Goal: Information Seeking & Learning: Learn about a topic

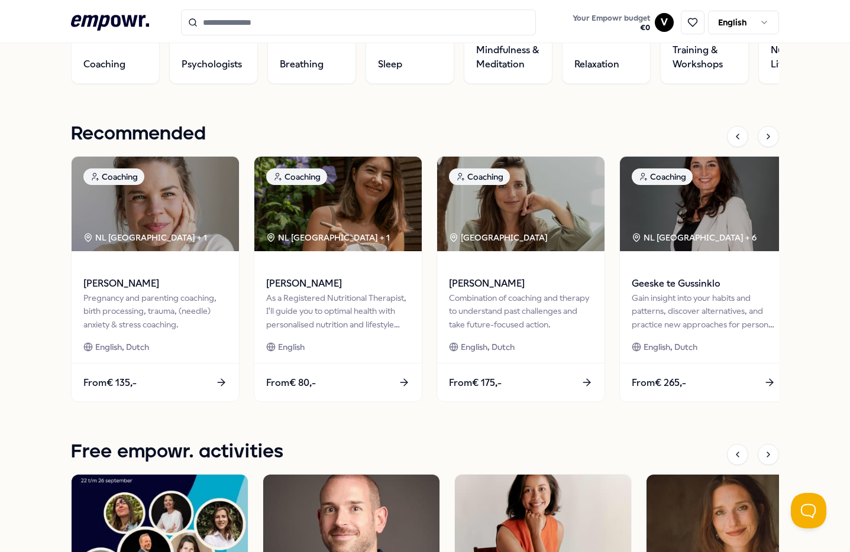
scroll to position [466, 0]
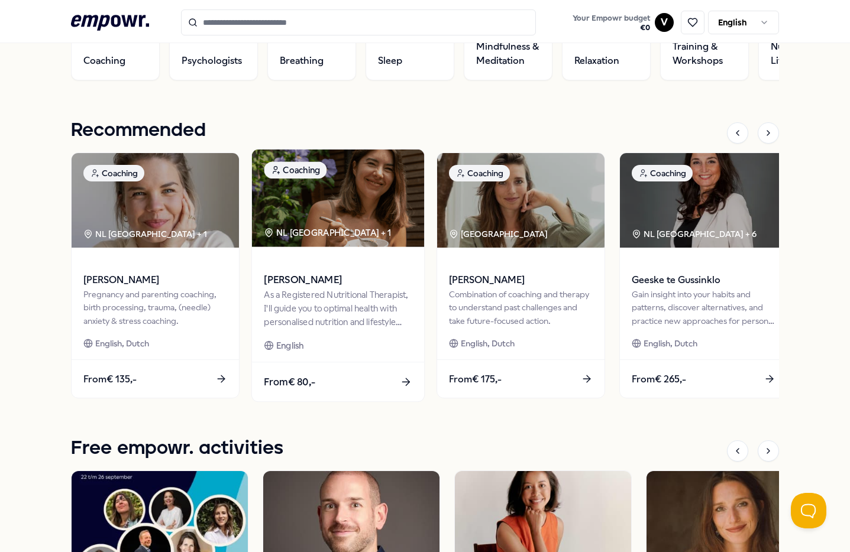
click at [329, 289] on div "As a Registered Nutritional Therapist, I'll guide you to optimal health with pe…" at bounding box center [338, 308] width 148 height 41
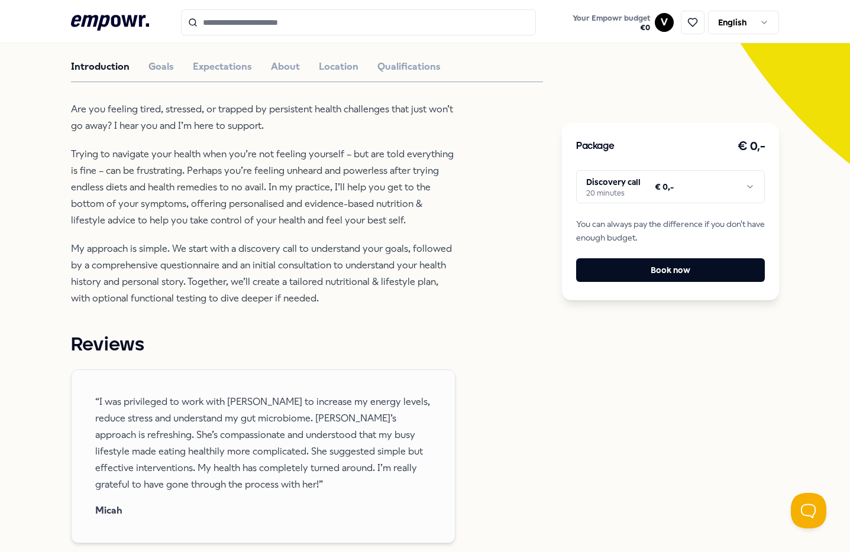
scroll to position [285, 0]
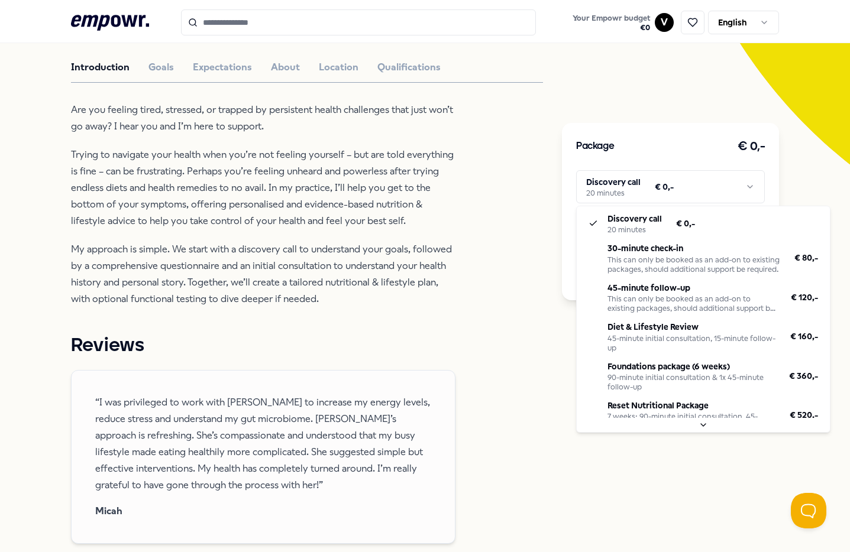
click at [656, 192] on html ".empowr-logo_svg__cls-1{fill:#03032f} Your Empowr budget € 0 V English All cate…" at bounding box center [425, 276] width 850 height 552
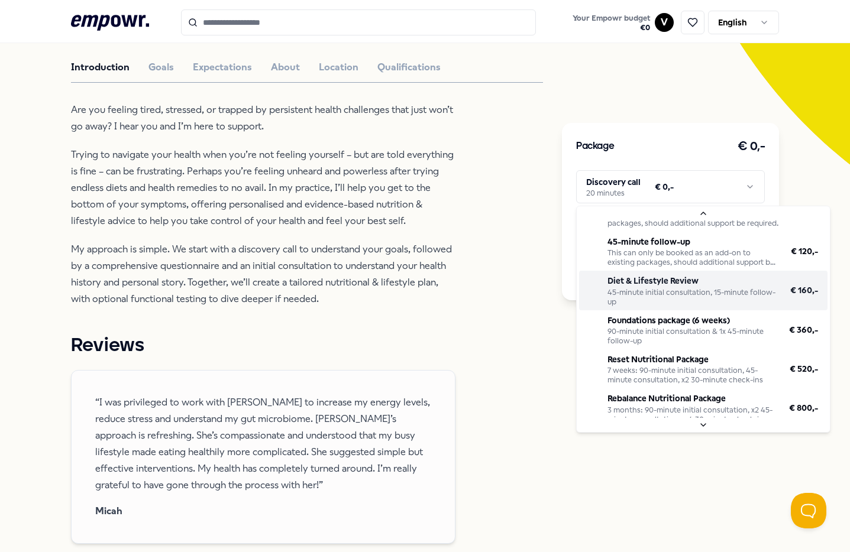
scroll to position [98, 0]
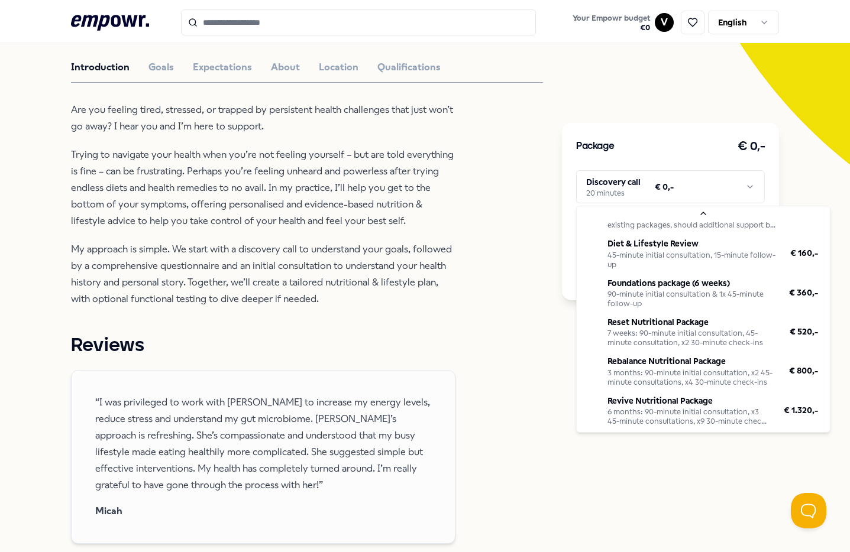
click at [465, 238] on html ".empowr-logo_svg__cls-1{fill:#03032f} Your Empowr budget € 0 V English All cate…" at bounding box center [425, 276] width 850 height 552
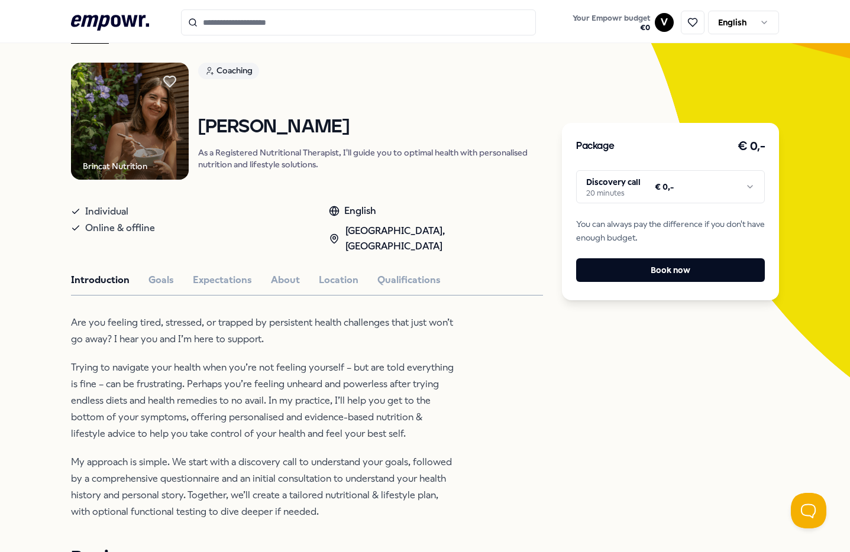
scroll to position [95, 0]
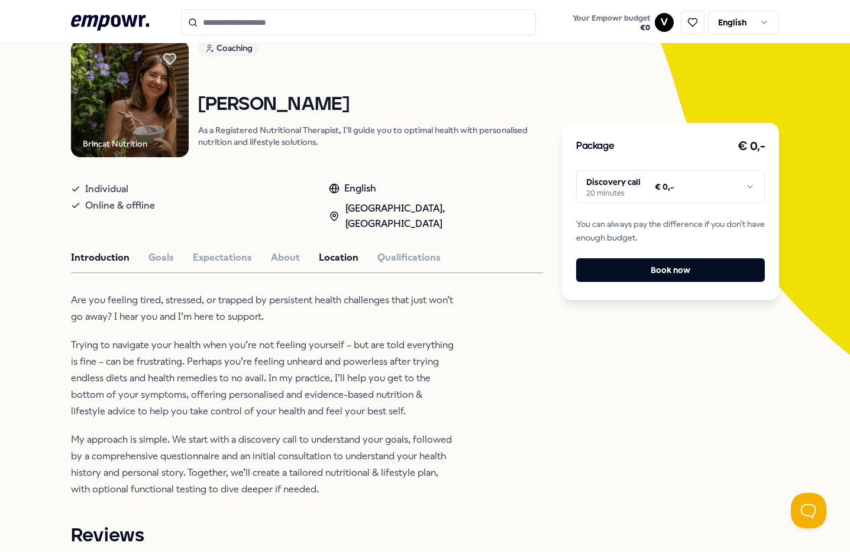
click at [340, 250] on button "Location" at bounding box center [339, 257] width 40 height 15
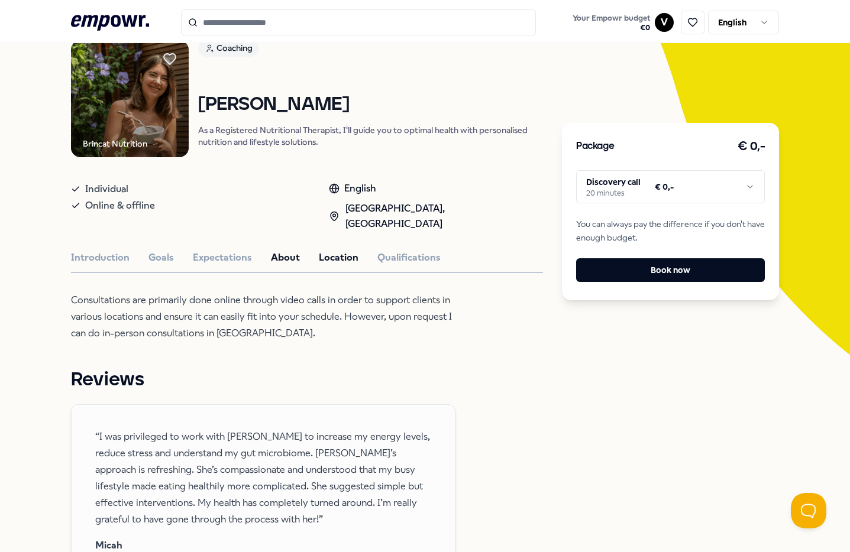
click at [287, 250] on button "About" at bounding box center [285, 257] width 29 height 15
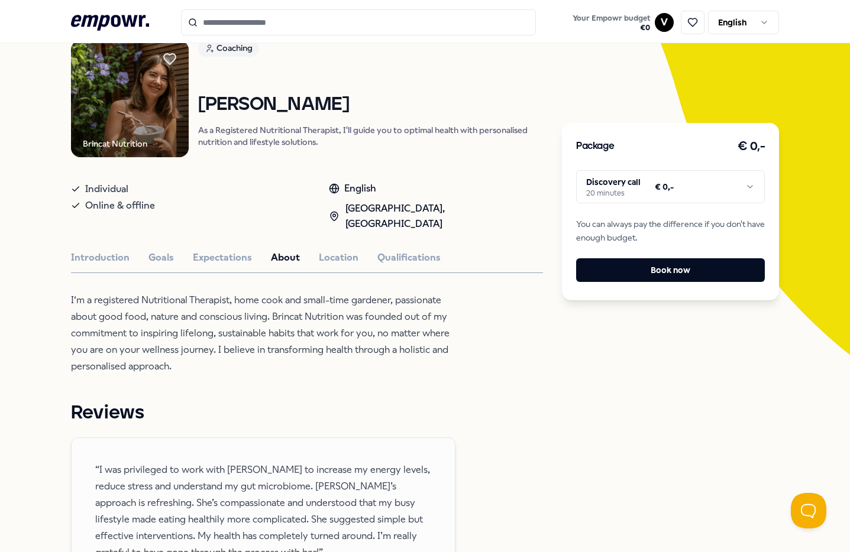
scroll to position [93, 0]
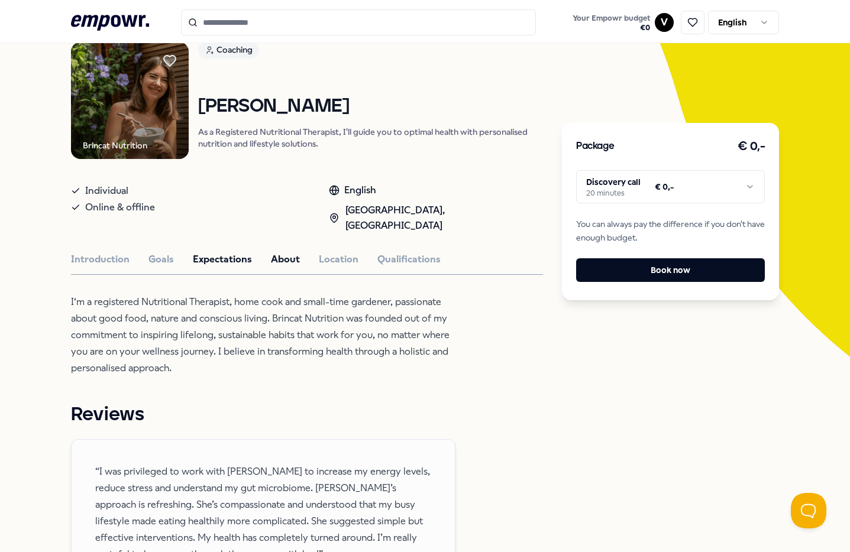
drag, startPoint x: 189, startPoint y: 241, endPoint x: 196, endPoint y: 241, distance: 7.7
click at [189, 252] on div "Introduction Goals Expectations About Location Qualifications" at bounding box center [307, 259] width 472 height 15
click at [197, 252] on button "Expectations" at bounding box center [222, 259] width 59 height 15
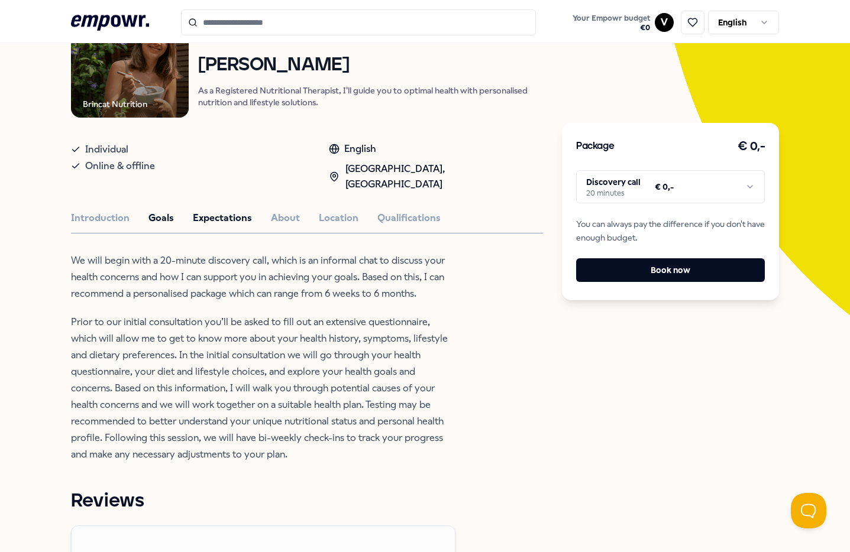
scroll to position [101, 0]
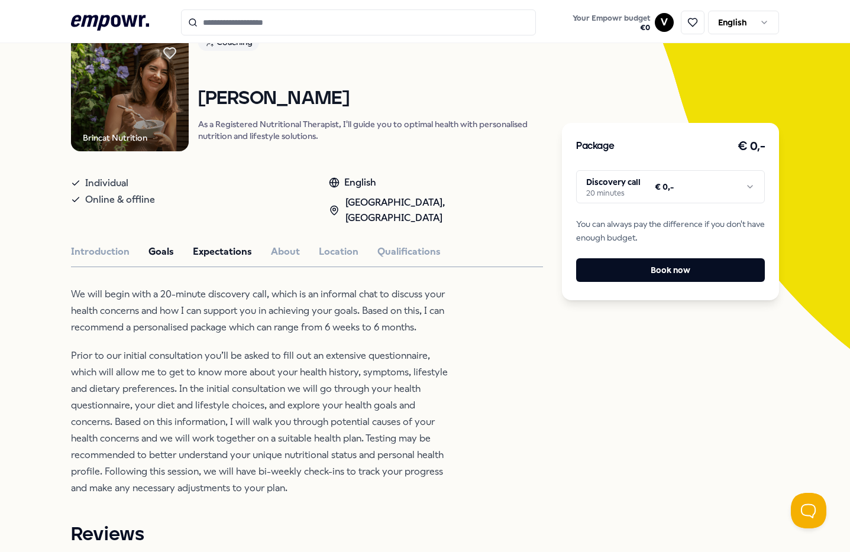
click at [160, 244] on button "Goals" at bounding box center [160, 251] width 25 height 15
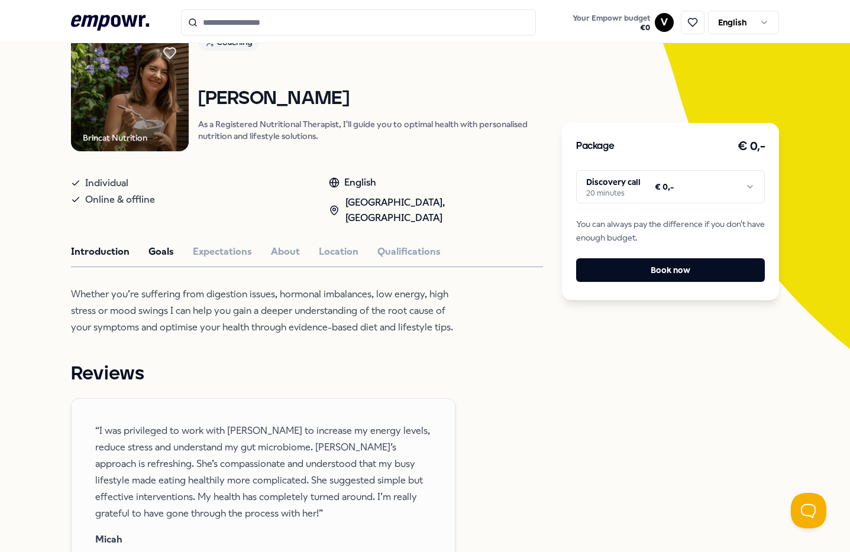
click at [102, 244] on button "Introduction" at bounding box center [100, 251] width 59 height 15
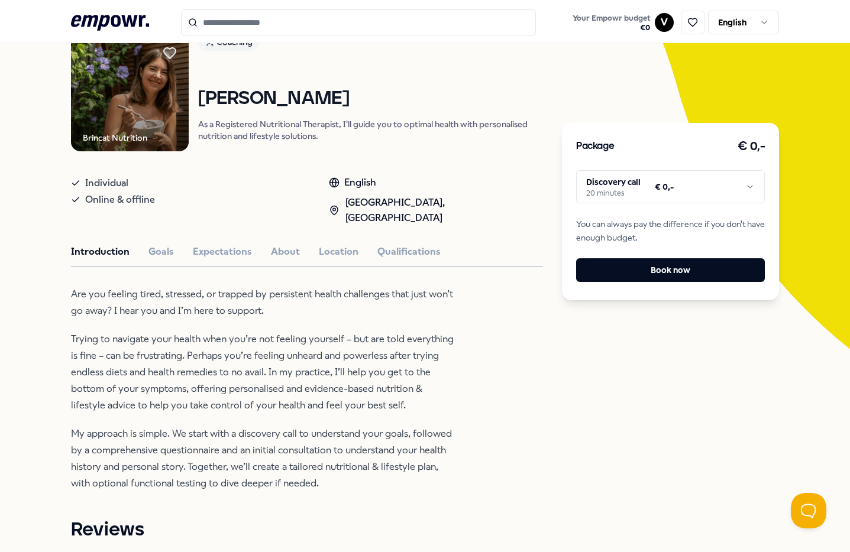
scroll to position [99, 0]
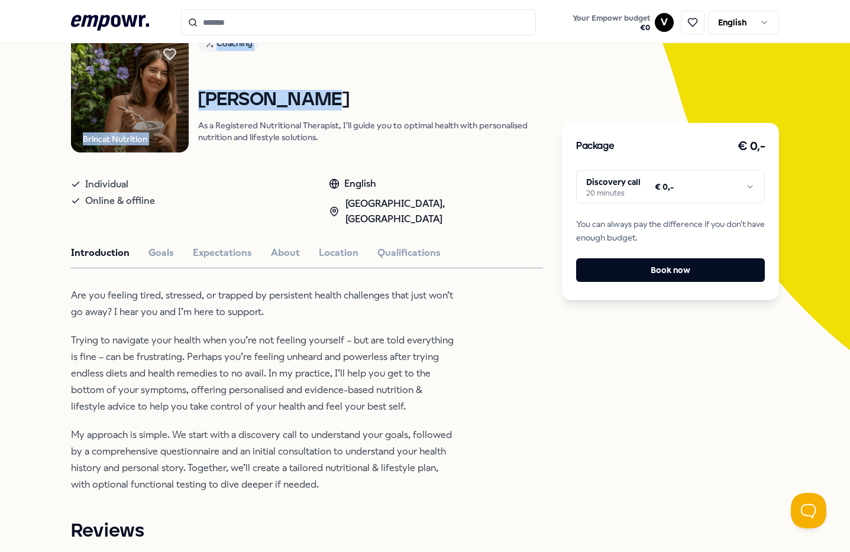
drag, startPoint x: 308, startPoint y: 105, endPoint x: 192, endPoint y: 106, distance: 115.9
click at [192, 106] on div "Brincat Nutrition Coaching [PERSON_NAME] As a Registered Nutritional Therapist,…" at bounding box center [307, 94] width 472 height 118
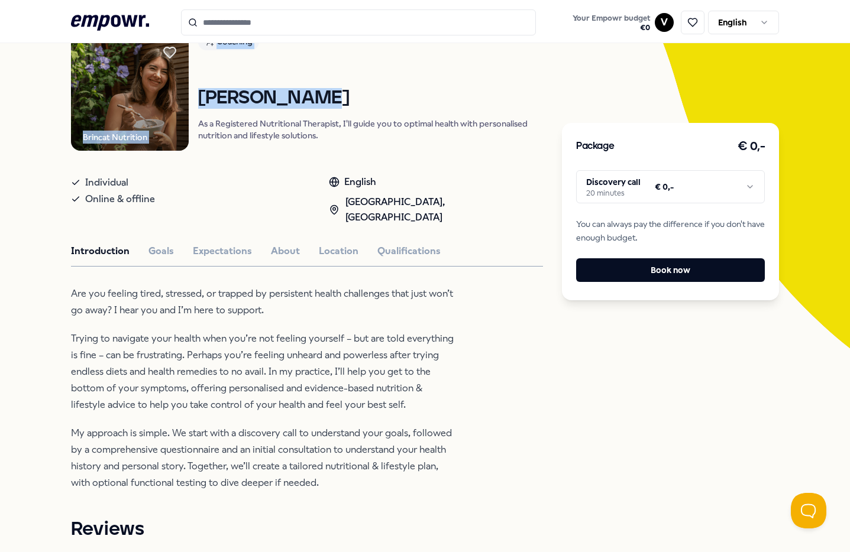
copy div "Brincat Nutrition Coaching [PERSON_NAME]"
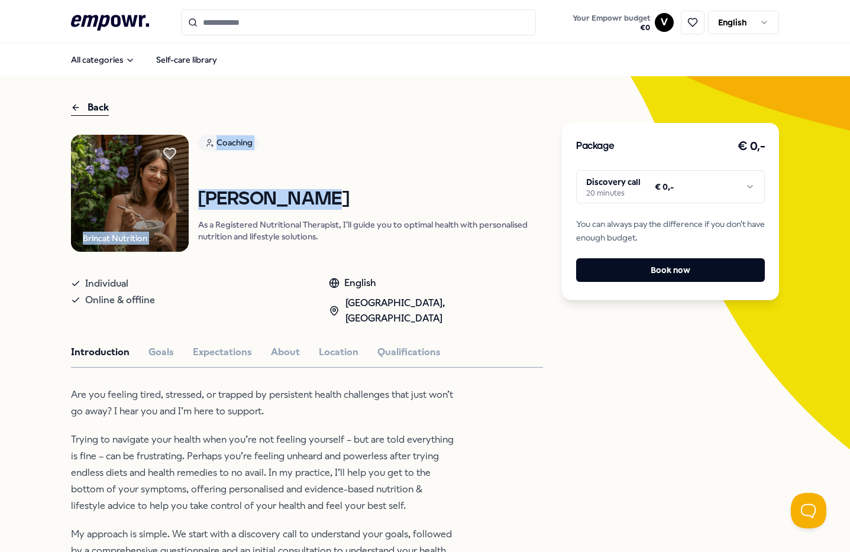
click at [121, 17] on icon ".empowr-logo_svg__cls-1{fill:#03032f}" at bounding box center [110, 23] width 78 height 22
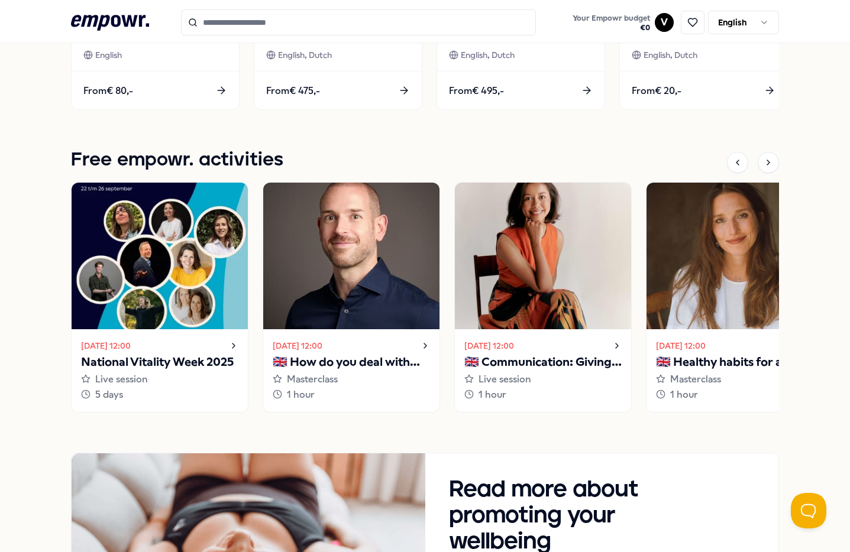
scroll to position [751, 0]
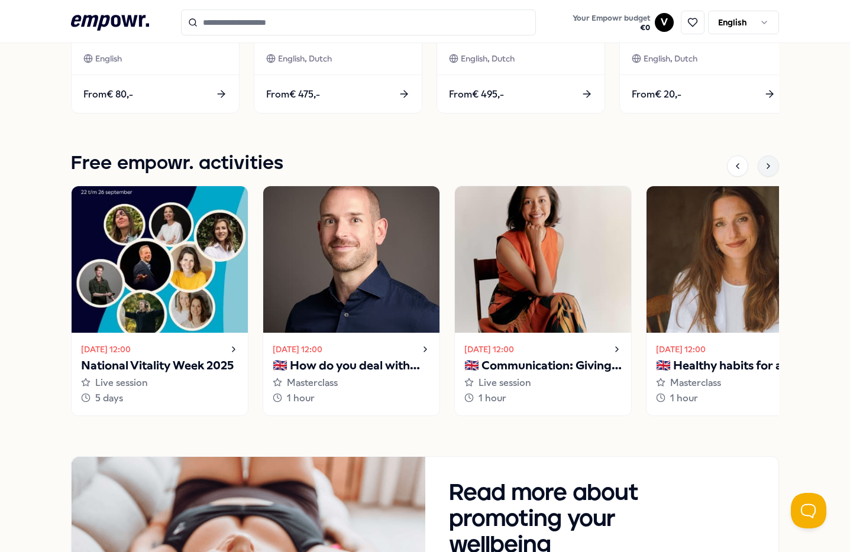
click at [770, 171] on div at bounding box center [767, 165] width 21 height 21
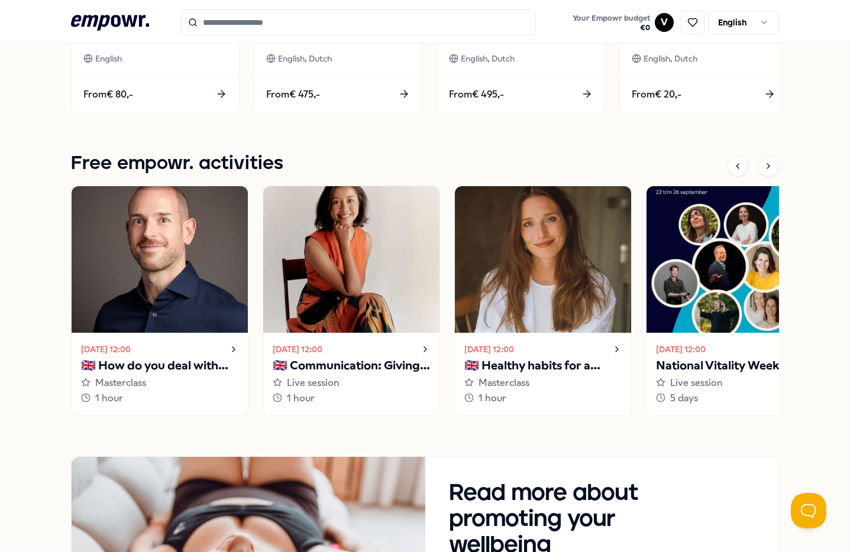
click at [176, 366] on p "🇬🇧 How do you deal with your inner critic?" at bounding box center [159, 366] width 157 height 19
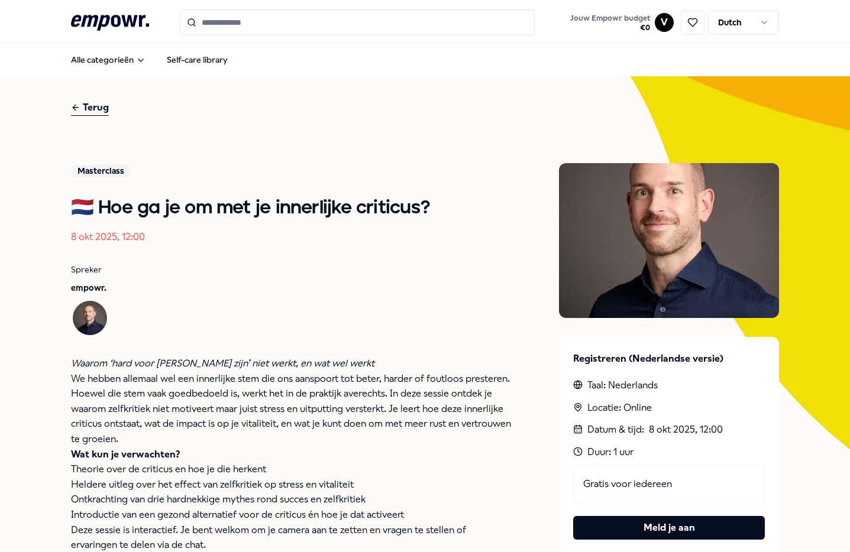
click at [114, 28] on icon ".empowr-logo_svg__cls-1{fill:#03032f}" at bounding box center [110, 23] width 78 height 22
